Goal: Transaction & Acquisition: Obtain resource

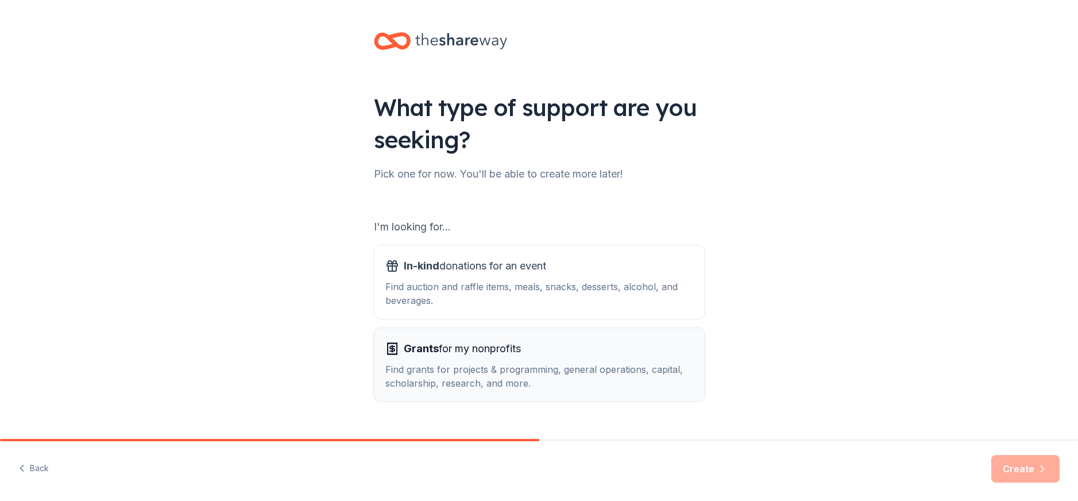
click at [483, 345] on span "Grants for my nonprofits" at bounding box center [462, 349] width 117 height 18
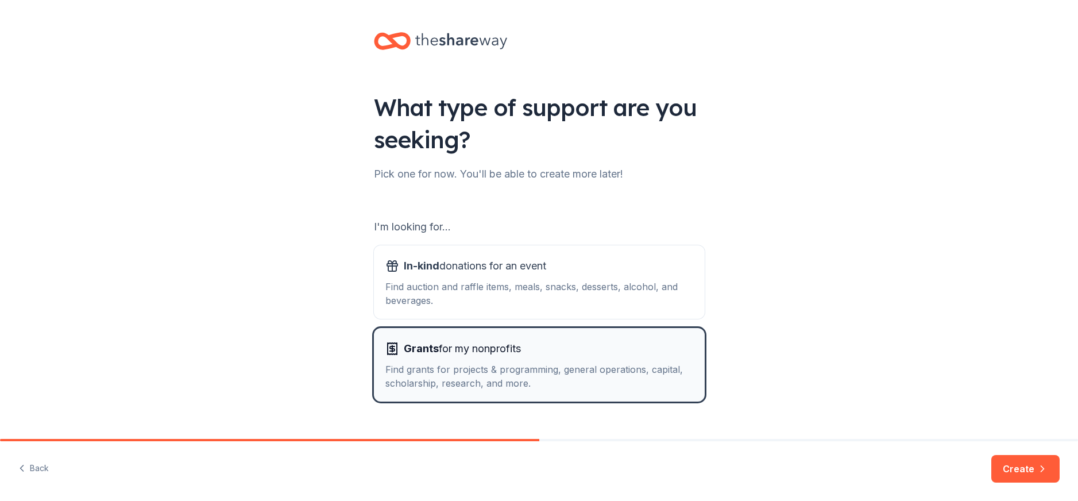
click at [599, 374] on div "Find grants for projects & programming, general operations, capital, scholarshi…" at bounding box center [539, 377] width 308 height 28
click at [458, 340] on span "Grants for my nonprofits" at bounding box center [462, 349] width 117 height 18
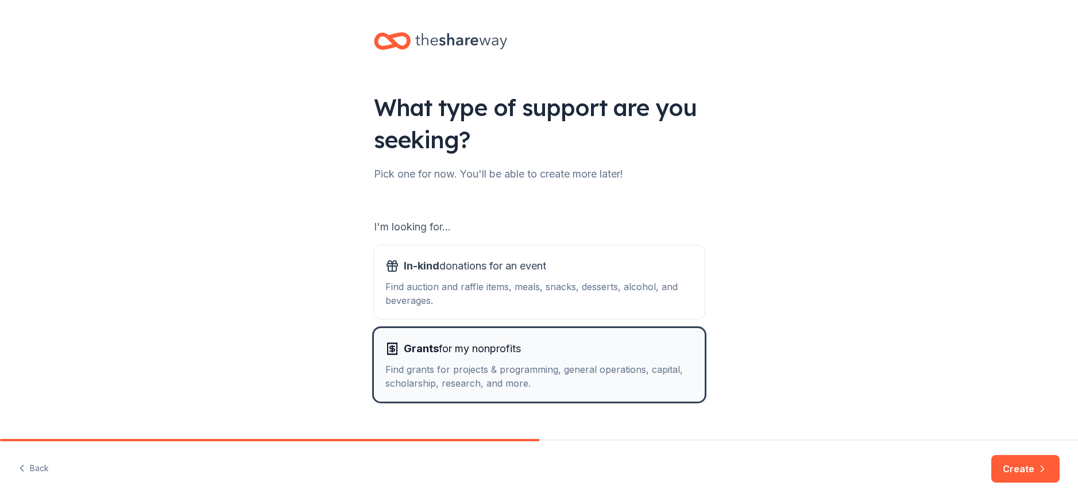
click at [440, 379] on div "Find grants for projects & programming, general operations, capital, scholarshi…" at bounding box center [539, 377] width 308 height 28
click at [1013, 461] on button "Create" at bounding box center [1026, 469] width 68 height 28
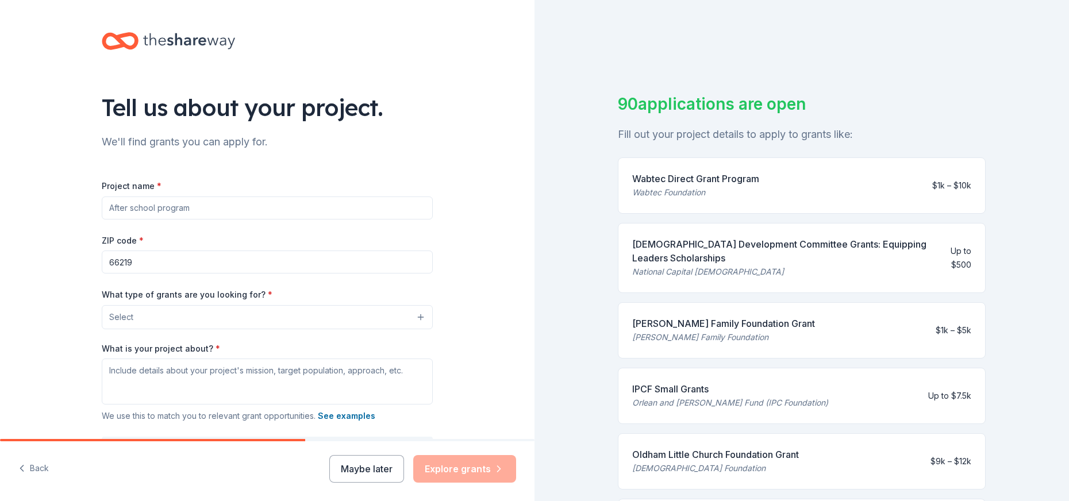
click at [132, 215] on input "Project name *" at bounding box center [267, 207] width 331 height 23
type input "Nexus Prep Preschool"
click at [414, 315] on button "Select" at bounding box center [269, 317] width 331 height 24
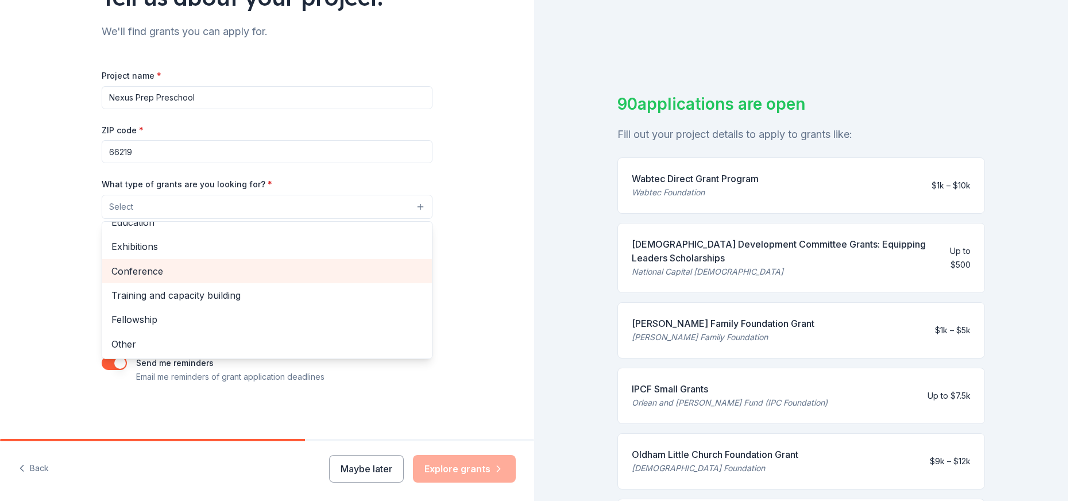
scroll to position [78, 0]
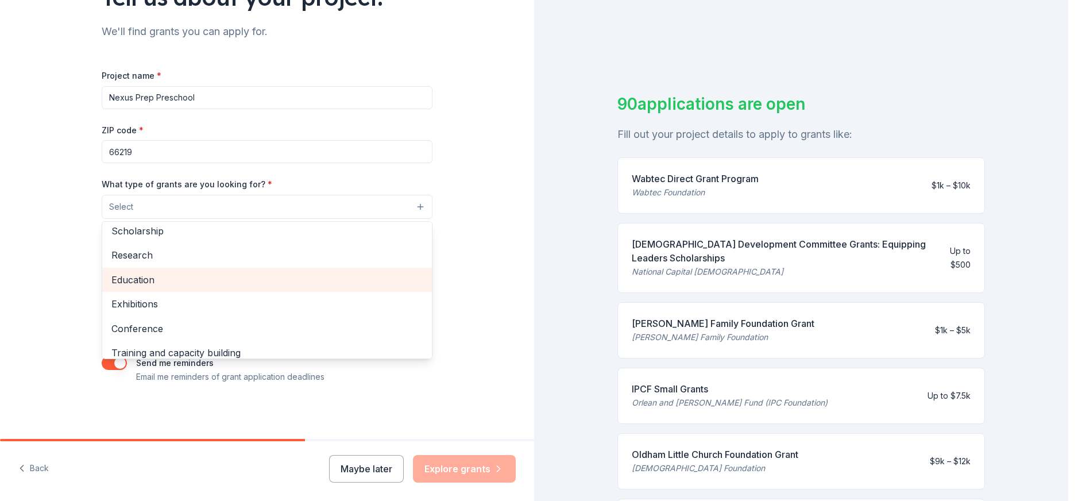
click at [156, 282] on span "Education" at bounding box center [266, 279] width 311 height 15
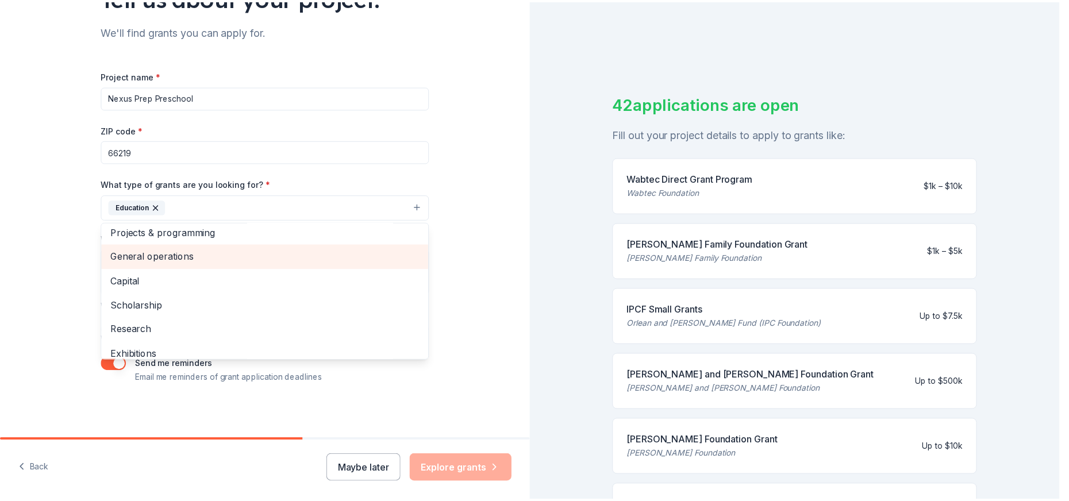
scroll to position [0, 0]
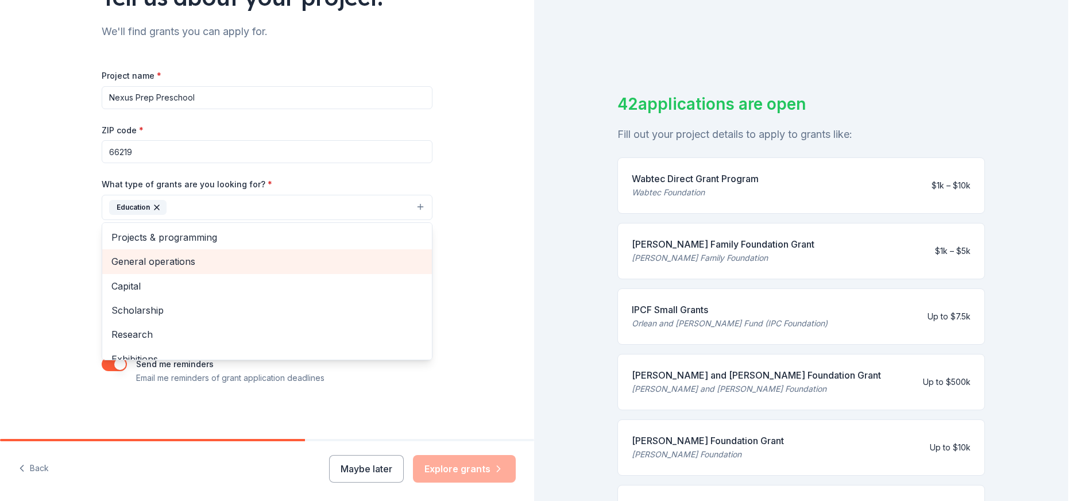
click at [168, 260] on span "General operations" at bounding box center [266, 261] width 311 height 15
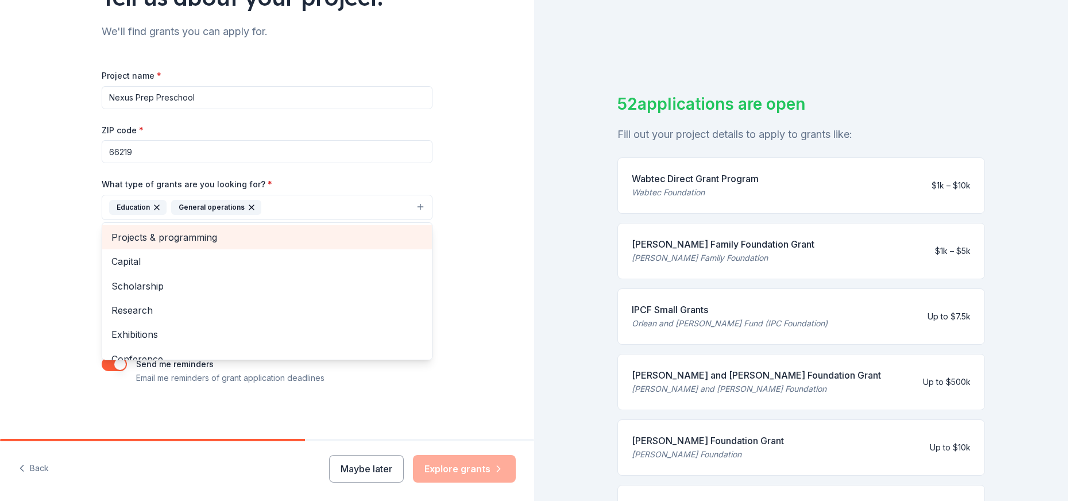
click at [177, 230] on span "Projects & programming" at bounding box center [266, 237] width 311 height 15
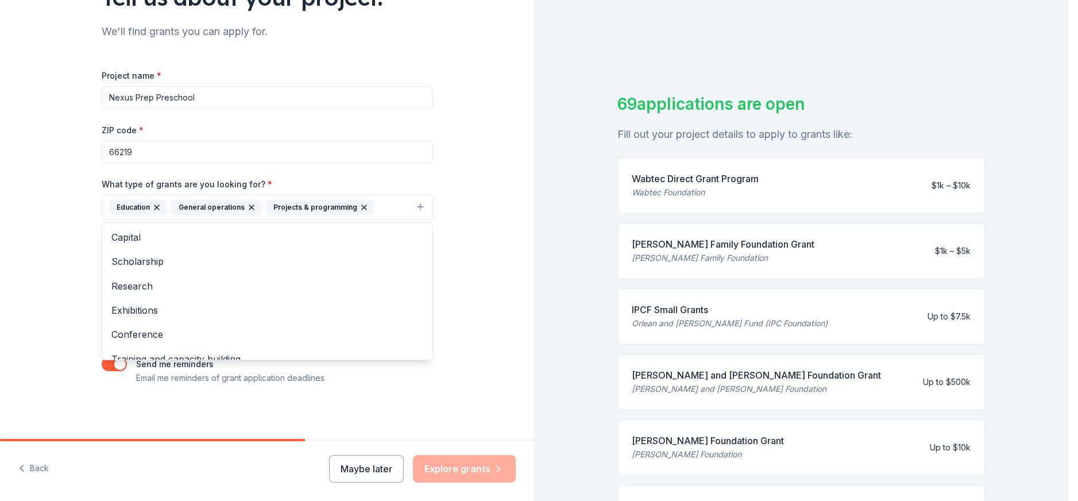
drag, startPoint x: 1061, startPoint y: 255, endPoint x: 1059, endPoint y: 268, distance: 13.3
click at [1059, 268] on div "Tell us about your project. We'll find grants you can apply for. Project name *…" at bounding box center [534, 250] width 1069 height 501
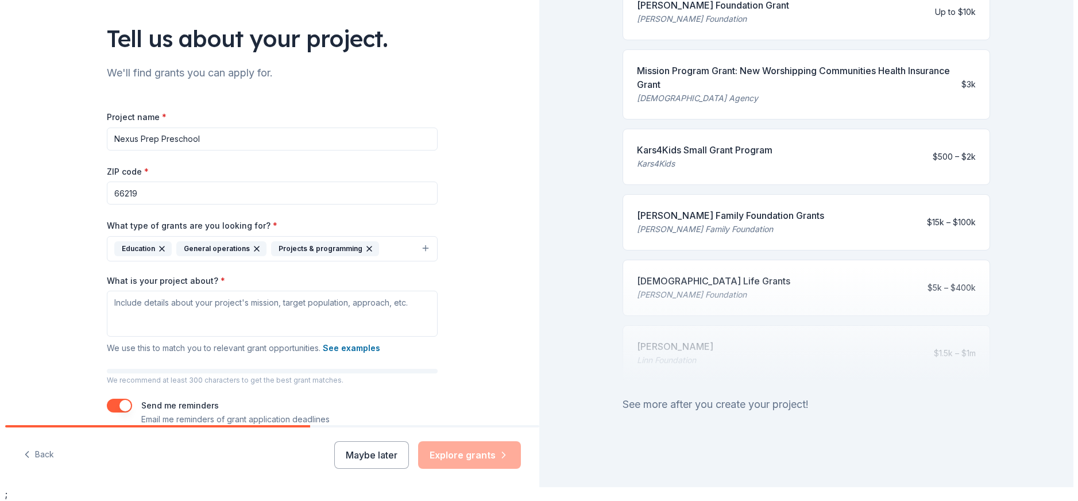
scroll to position [111, 0]
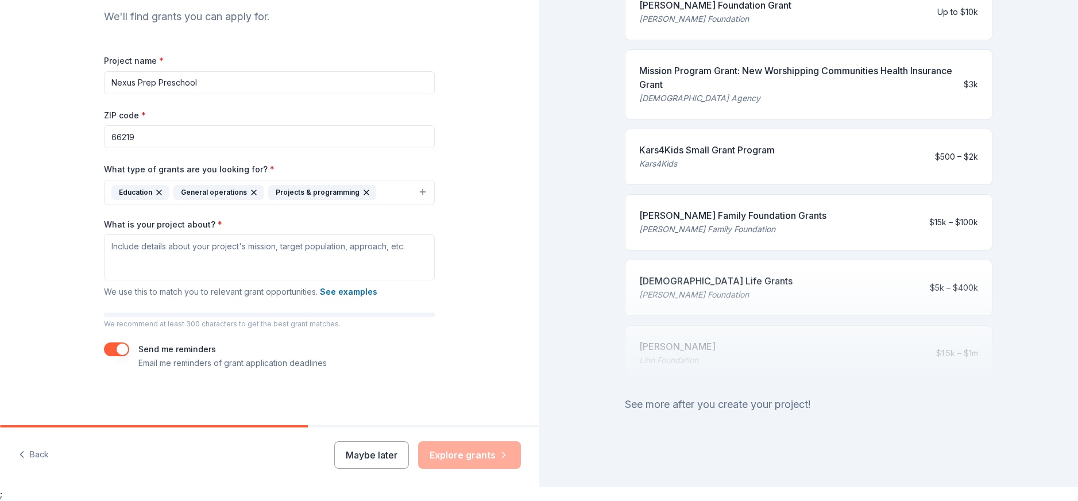
click at [417, 192] on button "Education General operations Projects & programming" at bounding box center [269, 192] width 331 height 25
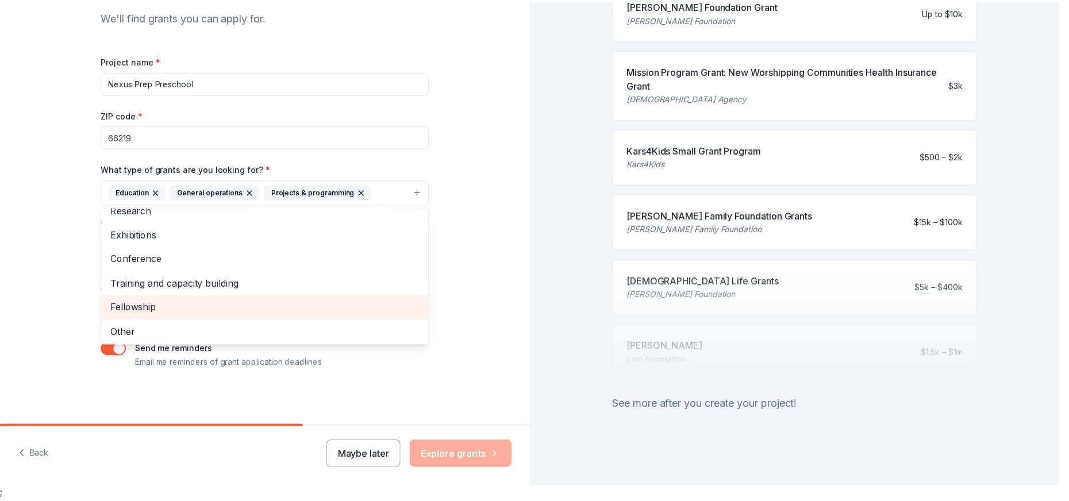
scroll to position [63, 0]
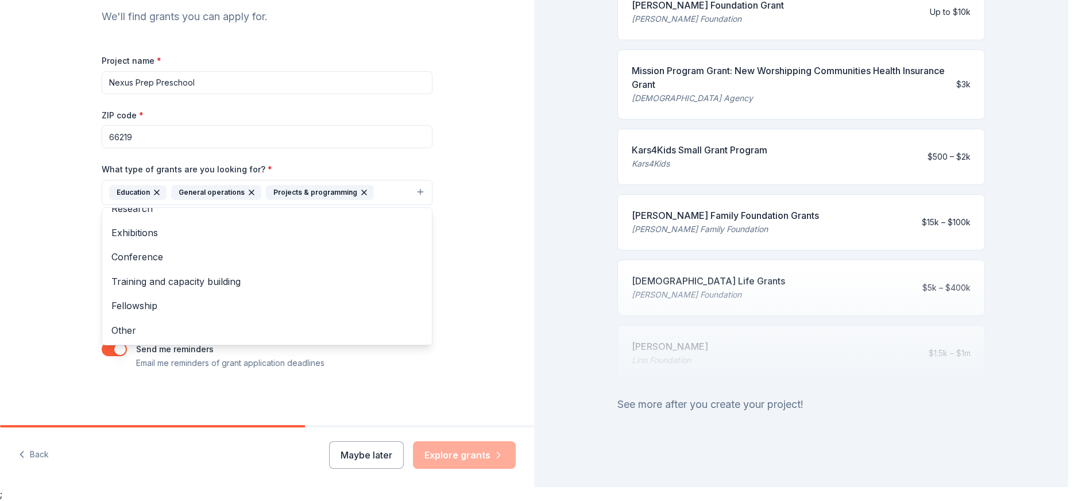
click at [483, 276] on div "Tell us about your project. We'll find grants you can apply for. Project name *…" at bounding box center [267, 150] width 534 height 550
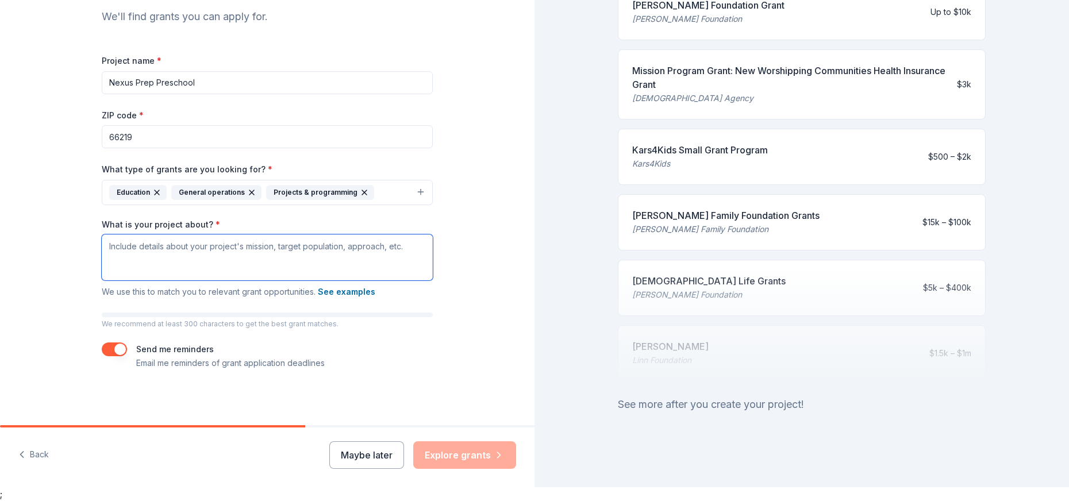
click at [385, 249] on textarea "What is your project about? *" at bounding box center [267, 257] width 331 height 46
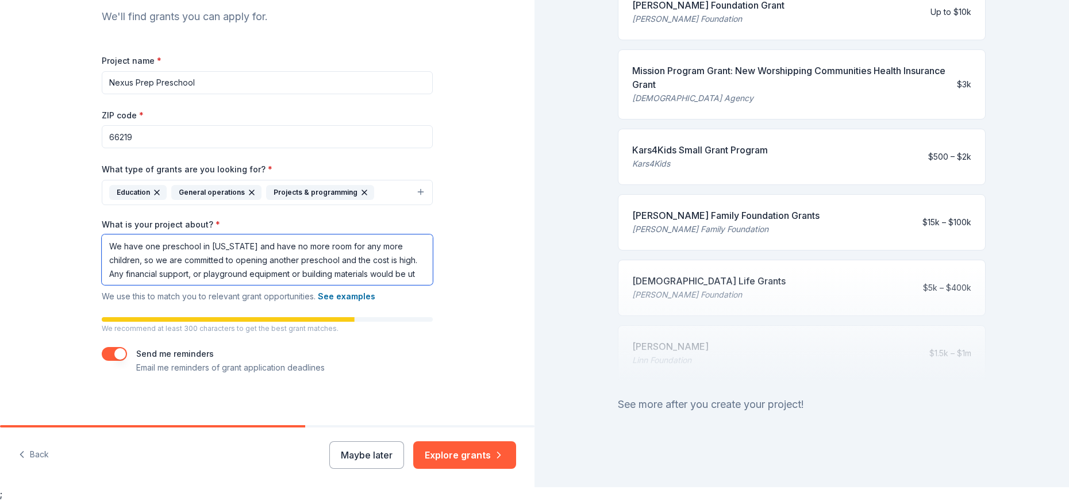
scroll to position [110, 0]
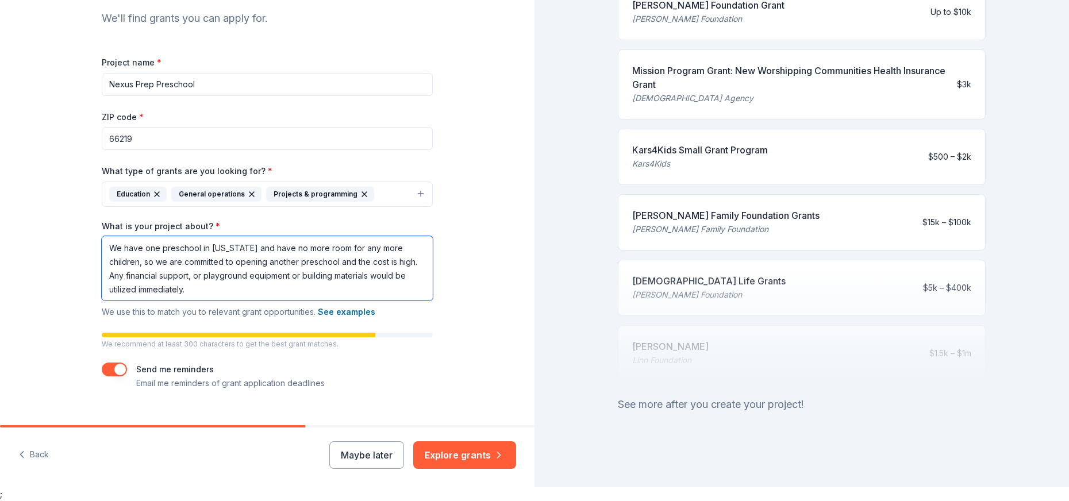
click at [117, 249] on textarea "We have one preschool in Kansas and have no more room for any more children, so…" at bounding box center [267, 268] width 331 height 64
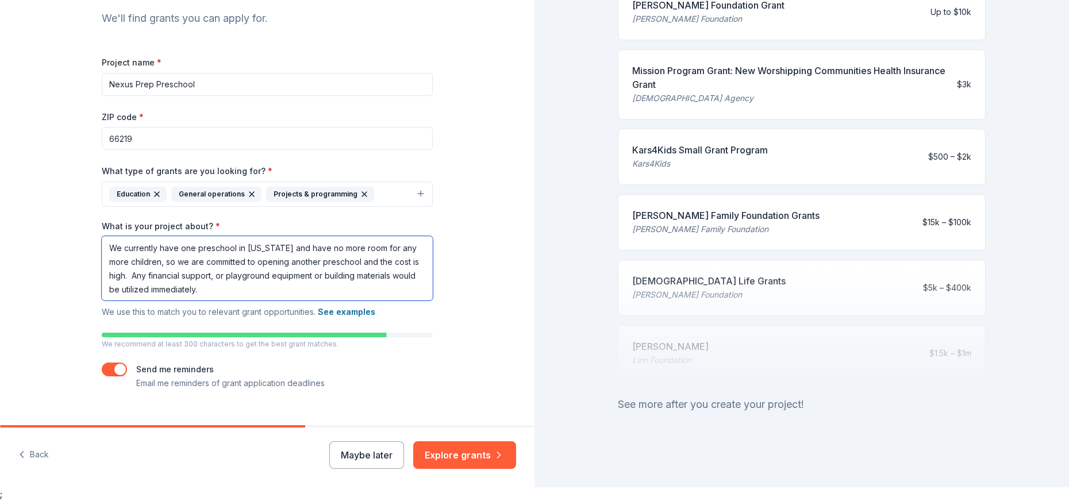
click at [354, 261] on textarea "We currently have one preschool in Kansas and have no more room for any more ch…" at bounding box center [267, 268] width 331 height 64
click at [129, 277] on textarea "We currently have one preschool in Kansas and have no more room for any more ch…" at bounding box center [267, 268] width 331 height 64
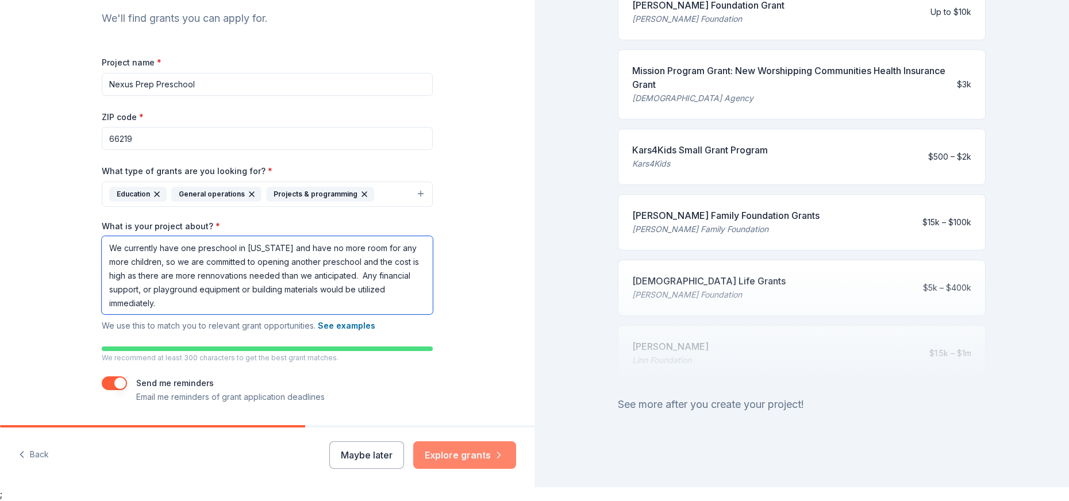
type textarea "We currently have one preschool in Kansas and have no more room for any more ch…"
click at [442, 454] on button "Explore grants" at bounding box center [464, 455] width 103 height 28
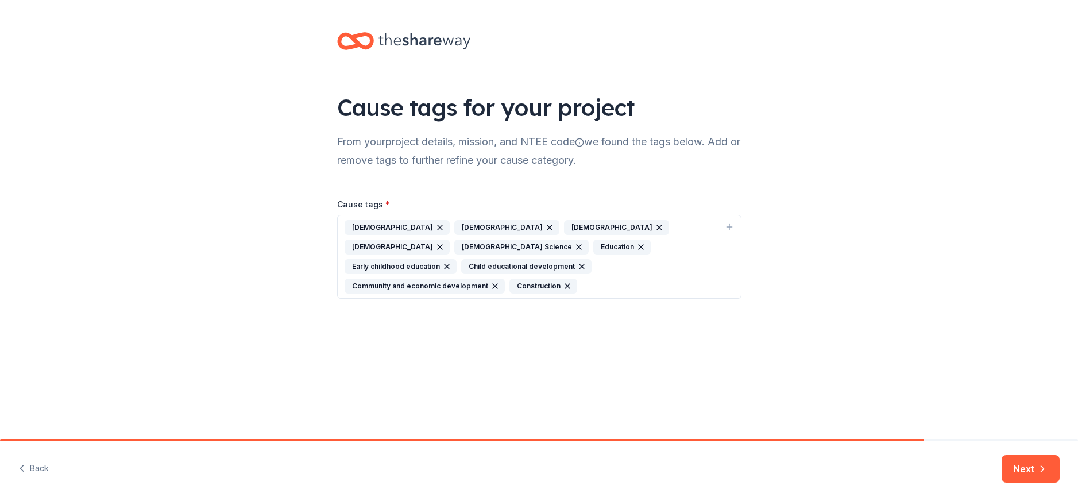
click at [491, 224] on div "Orthodox Christianity" at bounding box center [506, 227] width 105 height 15
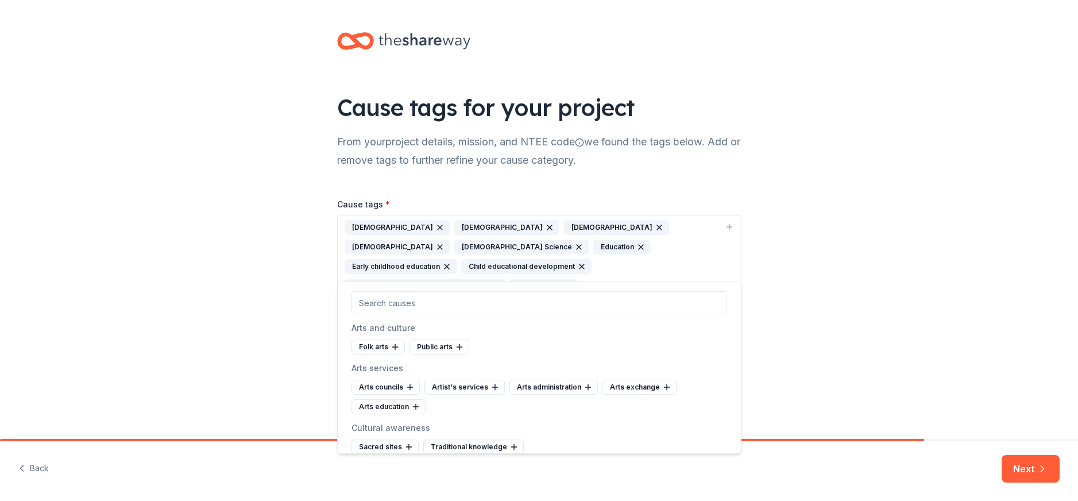
click at [545, 223] on icon "button" at bounding box center [549, 227] width 9 height 9
click at [562, 219] on button "Christianity Evangelicalism Christian Science Education Early childhood educati…" at bounding box center [539, 247] width 404 height 64
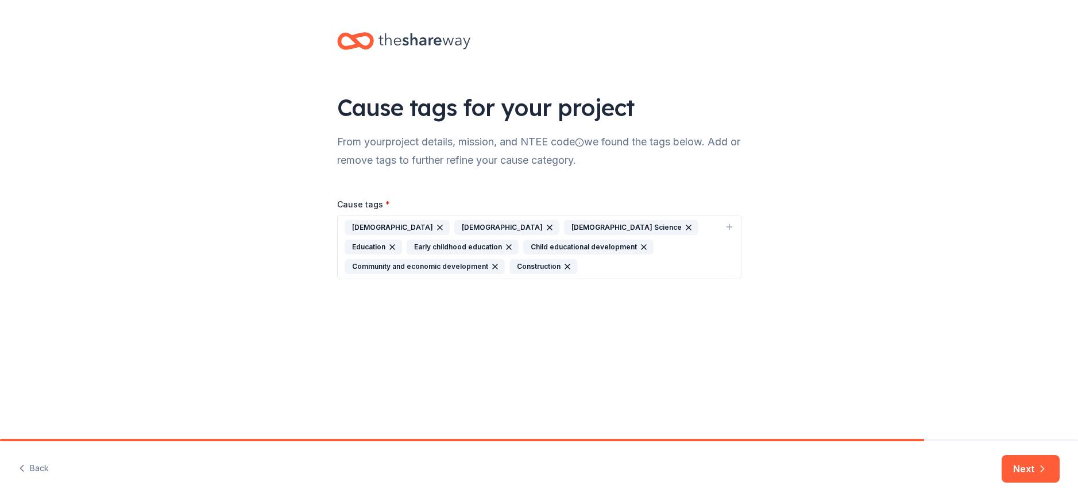
click at [545, 223] on icon "button" at bounding box center [549, 227] width 9 height 9
click at [575, 223] on icon "button" at bounding box center [579, 227] width 9 height 9
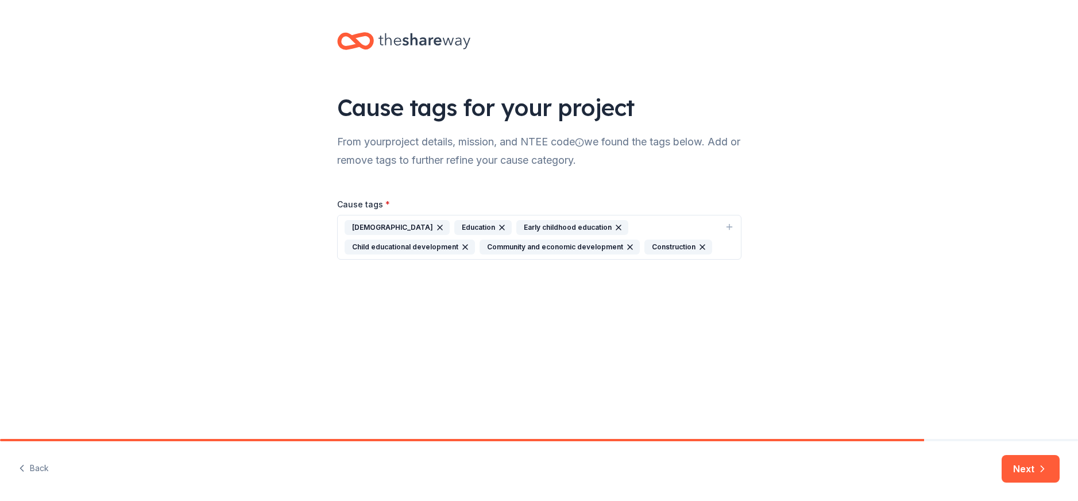
click at [1038, 458] on button "Next" at bounding box center [1031, 469] width 58 height 28
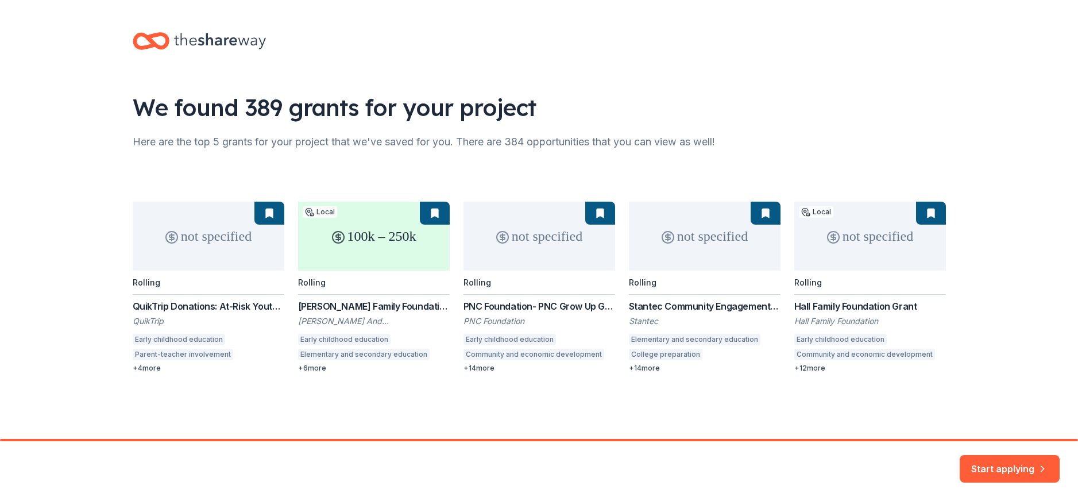
click at [402, 243] on div "not specified Rolling QuikTrip Donations: At-Risk Youth and Early Childhood Edu…" at bounding box center [540, 287] width 814 height 171
click at [357, 238] on div "not specified Rolling QuikTrip Donations: At-Risk Youth and Early Childhood Edu…" at bounding box center [540, 287] width 814 height 171
drag, startPoint x: 321, startPoint y: 367, endPoint x: 332, endPoint y: 342, distance: 27.5
click at [322, 365] on div "not specified Rolling QuikTrip Donations: At-Risk Youth and Early Childhood Edu…" at bounding box center [540, 287] width 814 height 171
click at [365, 306] on div "not specified Rolling QuikTrip Donations: At-Risk Youth and Early Childhood Edu…" at bounding box center [540, 287] width 814 height 171
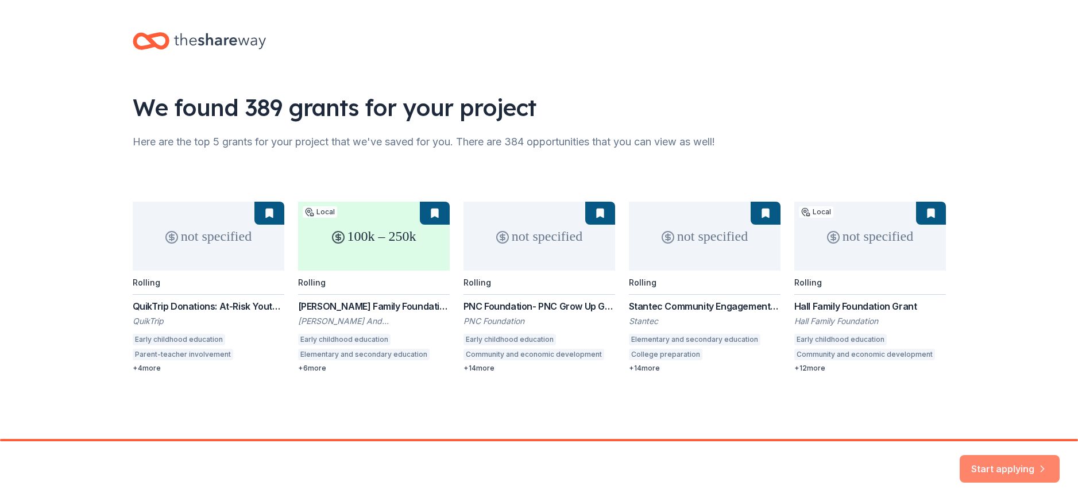
click at [1011, 461] on button "Start applying" at bounding box center [1010, 462] width 100 height 28
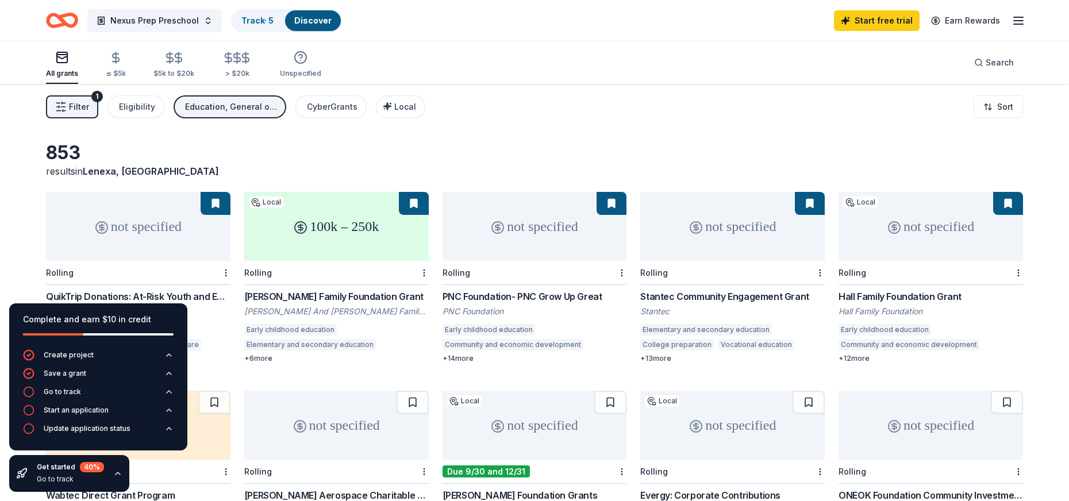
click at [462, 141] on div "853 results in Lenexa, KS not specified Rolling QuikTrip Donations: At-Risk You…" at bounding box center [534, 369] width 1069 height 570
click at [32, 373] on icon "button" at bounding box center [28, 373] width 11 height 11
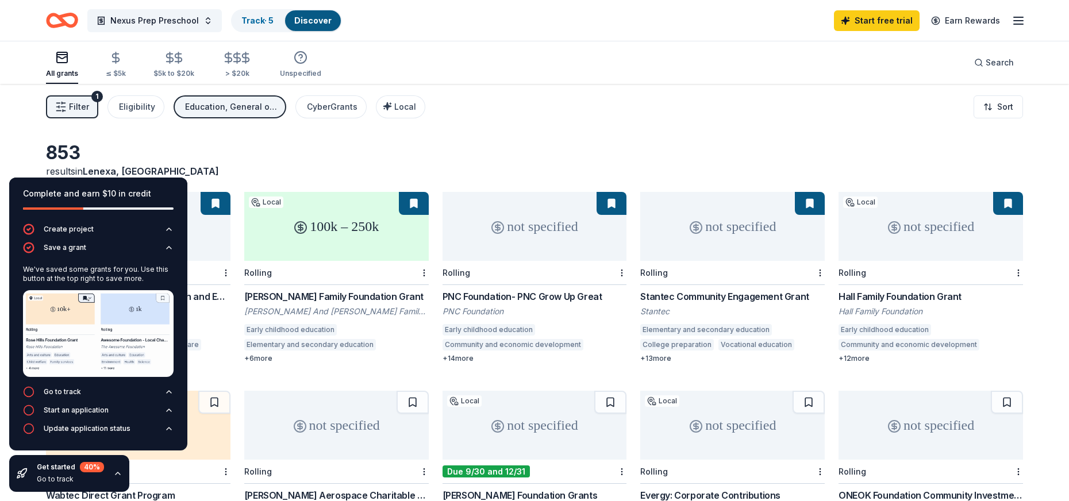
click at [251, 160] on div "853 results in Lenexa, KS" at bounding box center [534, 159] width 977 height 37
click at [91, 407] on div "Start an application" at bounding box center [76, 410] width 65 height 9
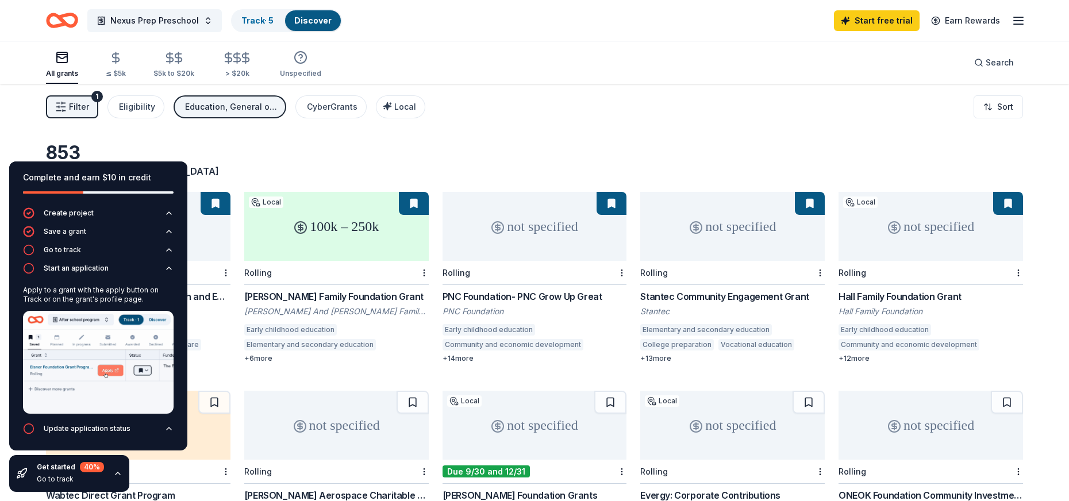
click at [302, 330] on div "Early childhood education" at bounding box center [290, 329] width 92 height 11
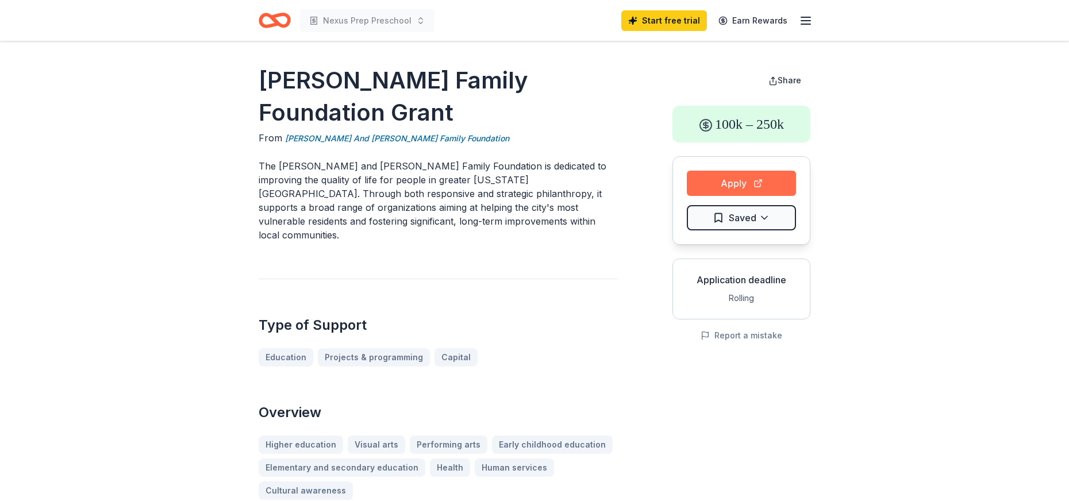
click at [725, 184] on button "Apply" at bounding box center [741, 183] width 109 height 25
